Goal: Complete application form: Complete application form

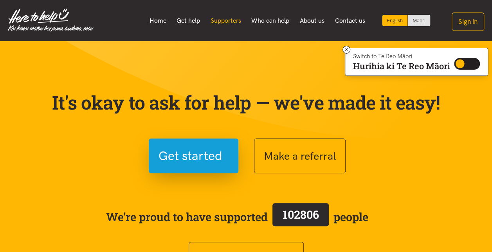
click at [226, 18] on link "Supporters" at bounding box center [225, 21] width 41 height 16
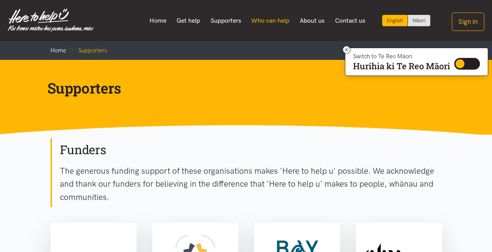
click at [275, 22] on link "Who can help" at bounding box center [270, 21] width 49 height 16
click at [157, 20] on link "Home" at bounding box center [157, 21] width 27 height 16
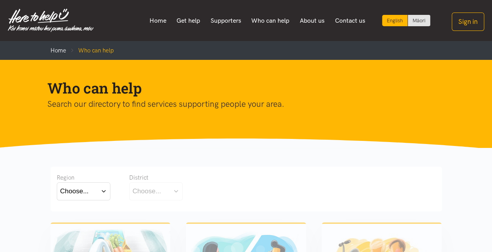
scroll to position [58, 0]
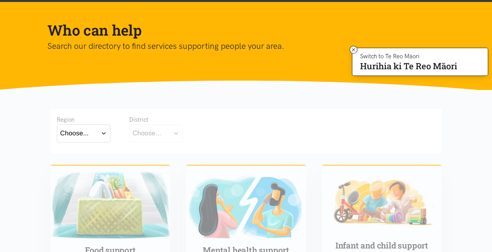
click at [105, 133] on button "Choose..." at bounding box center [84, 134] width 54 height 18
click at [81, 168] on label "[GEOGRAPHIC_DATA]" at bounding box center [83, 168] width 47 height 10
click at [0, 0] on input "[GEOGRAPHIC_DATA]" at bounding box center [0, 0] width 0 height 0
click at [164, 132] on button "Choose..." at bounding box center [168, 134] width 78 height 18
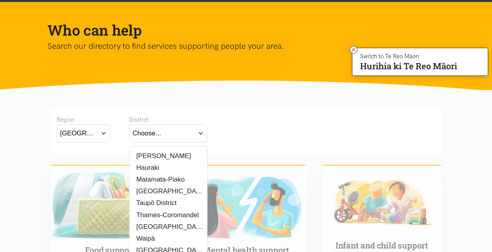
click at [168, 217] on label "Thames-Coromandel" at bounding box center [166, 215] width 66 height 10
click at [0, 0] on input "Thames-Coromandel" at bounding box center [0, 0] width 0 height 0
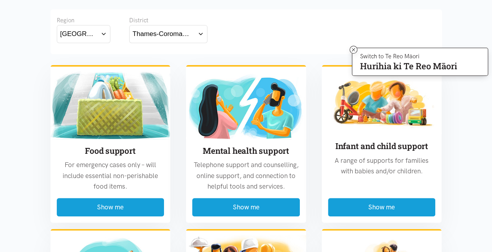
scroll to position [157, 0]
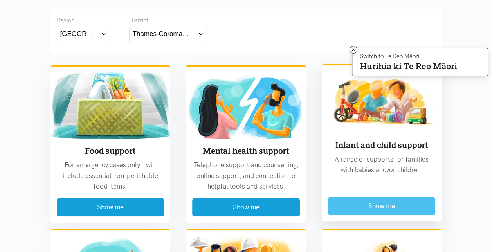
click at [416, 213] on button "Show me" at bounding box center [382, 206] width 108 height 18
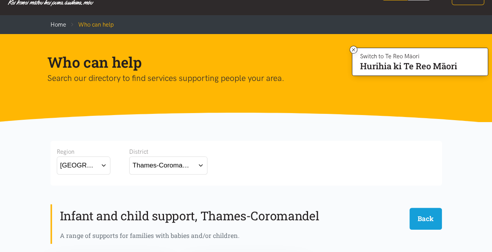
scroll to position [0, 0]
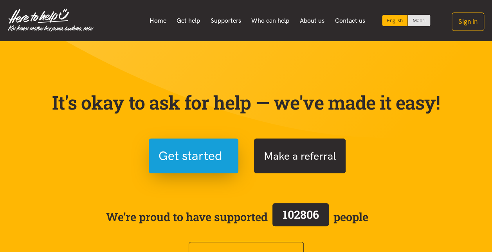
click at [292, 162] on button "Make a referral" at bounding box center [300, 156] width 92 height 35
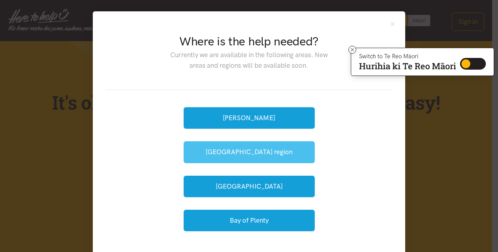
click at [247, 155] on button "[GEOGRAPHIC_DATA] region" at bounding box center [249, 152] width 131 height 22
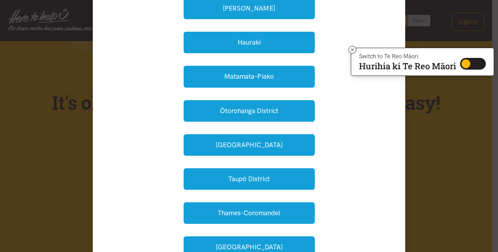
scroll to position [133, 0]
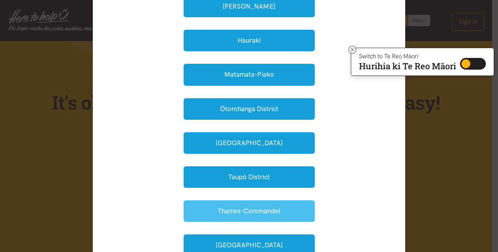
click at [283, 212] on button "Thames-Coromandel" at bounding box center [249, 211] width 131 height 22
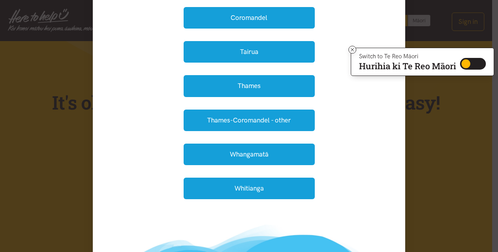
scroll to position [121, 0]
click at [275, 191] on button "Whitianga" at bounding box center [249, 189] width 131 height 22
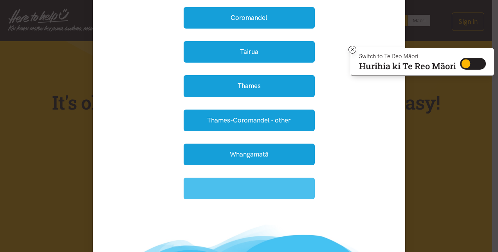
scroll to position [118, 0]
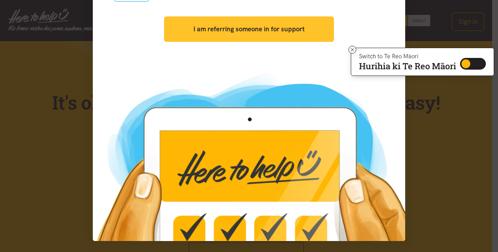
click at [298, 27] on strong "I am referring someone in for support" at bounding box center [248, 29] width 111 height 8
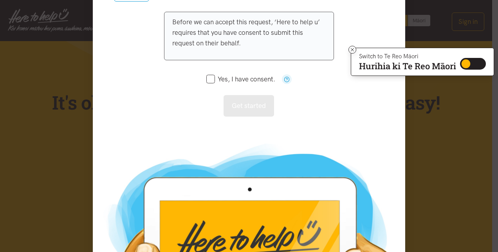
click at [210, 81] on input "Yes, I have consent." at bounding box center [240, 79] width 69 height 7
checkbox input "true"
click at [256, 106] on button "Get started" at bounding box center [249, 106] width 51 height 22
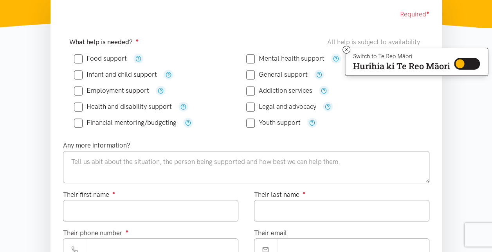
scroll to position [140, 0]
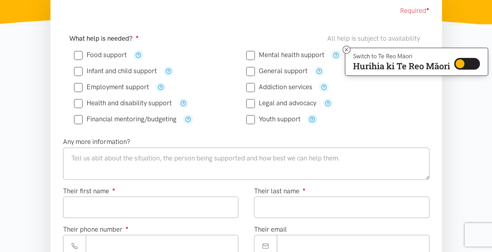
click at [313, 120] on icon "button" at bounding box center [312, 119] width 6 height 6
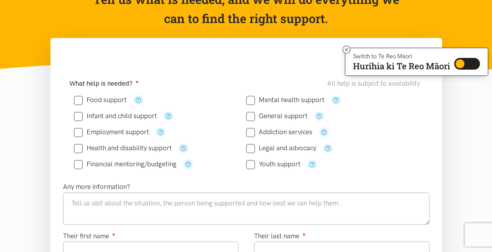
scroll to position [92, 0]
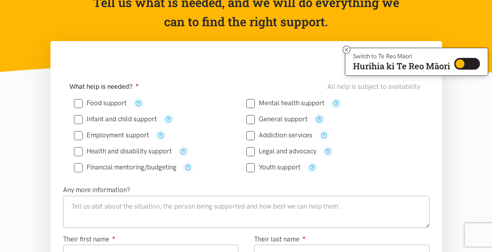
click at [319, 119] on icon "button" at bounding box center [319, 119] width 6 height 6
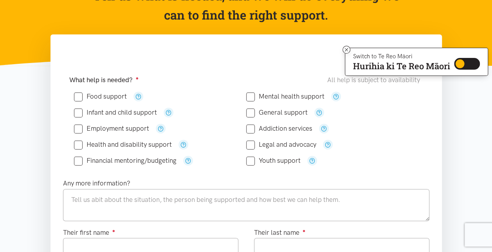
scroll to position [99, 0]
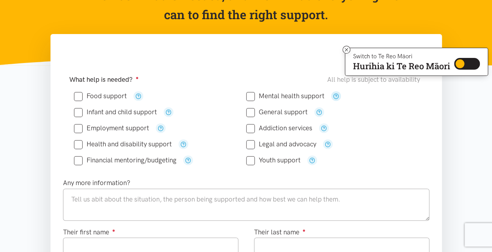
click at [335, 96] on icon "button" at bounding box center [336, 96] width 6 height 6
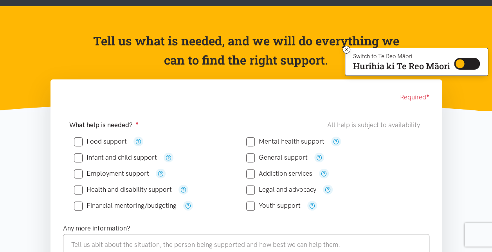
scroll to position [52, 0]
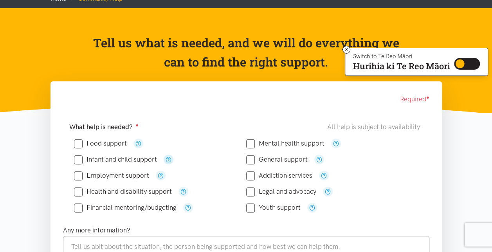
click at [168, 159] on icon "button" at bounding box center [169, 160] width 6 height 6
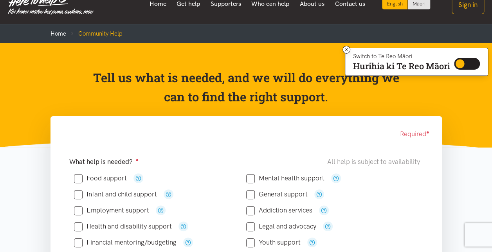
scroll to position [0, 0]
